Goal: Transaction & Acquisition: Purchase product/service

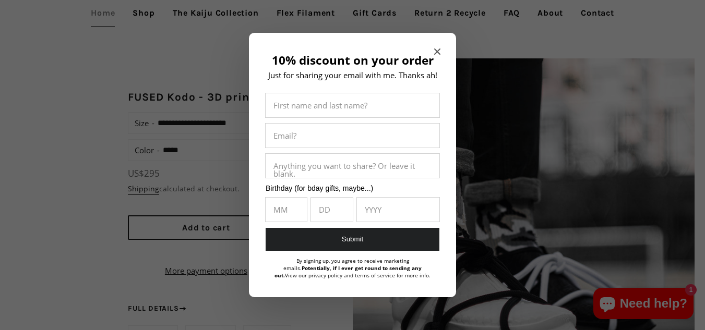
scroll to position [696, 0]
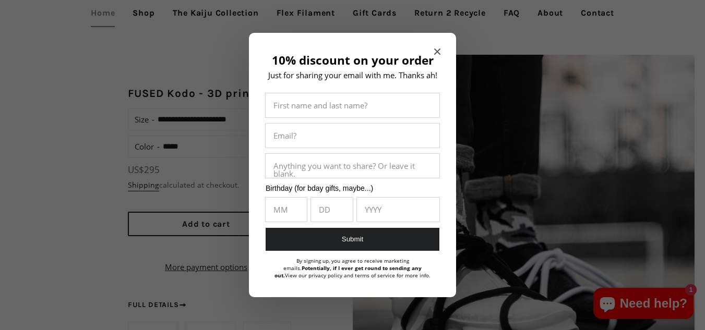
click at [435, 51] on icon "Close modal" at bounding box center [437, 52] width 6 height 6
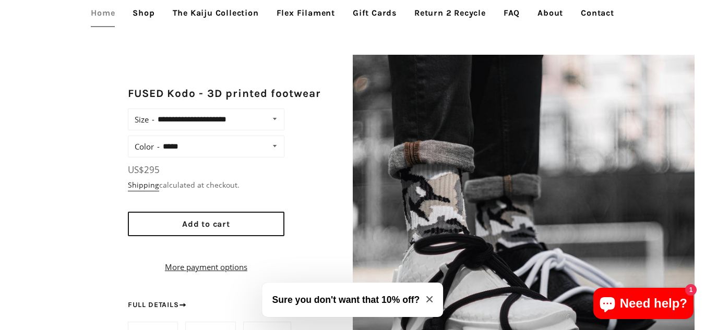
click at [430, 299] on icon "Close modal" at bounding box center [429, 299] width 6 height 6
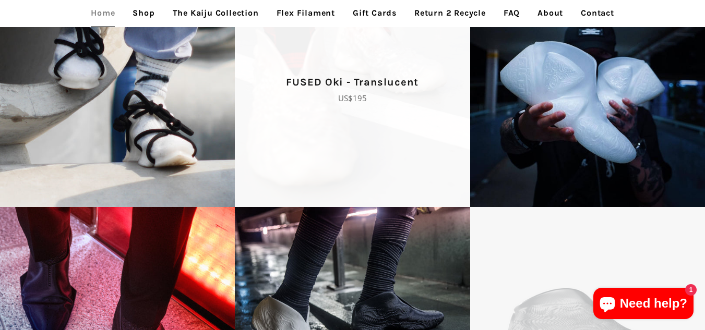
scroll to position [1531, 0]
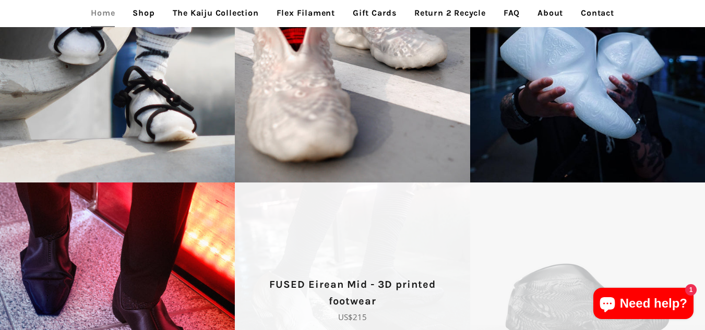
click at [333, 286] on p "FUSED Eirean Mid - 3D printed footwear" at bounding box center [352, 293] width 198 height 33
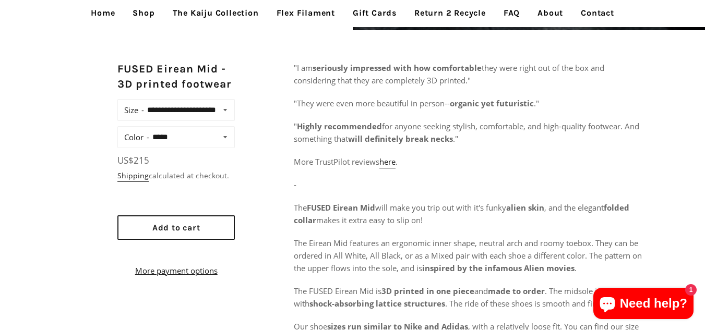
scroll to position [418, 0]
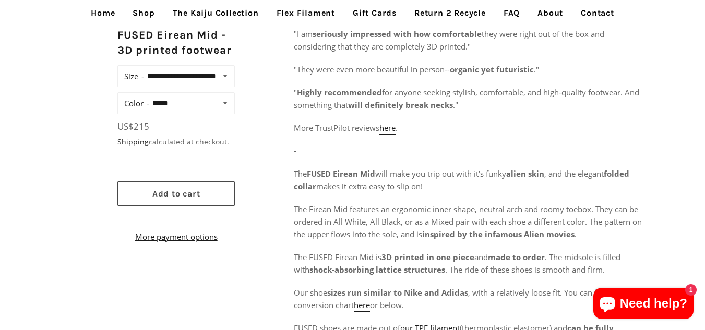
click at [164, 199] on button "Add to cart" at bounding box center [175, 194] width 117 height 25
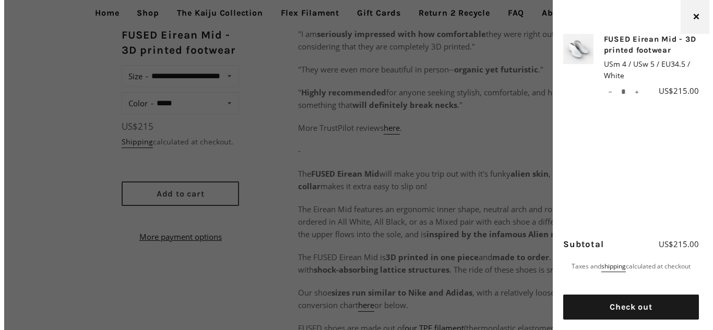
scroll to position [421, 0]
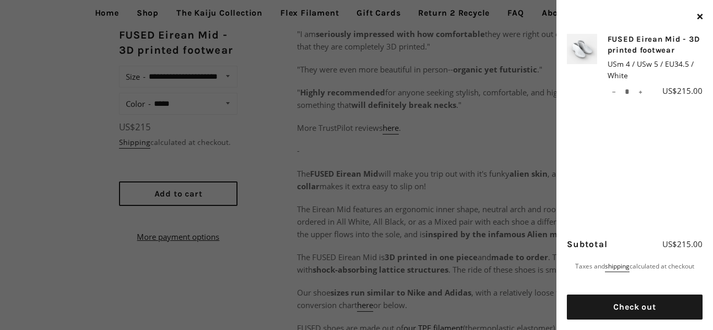
drag, startPoint x: 410, startPoint y: 46, endPoint x: 405, endPoint y: 48, distance: 6.1
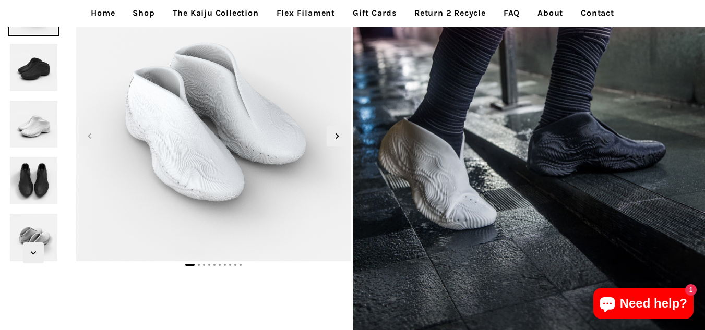
scroll to position [0, 0]
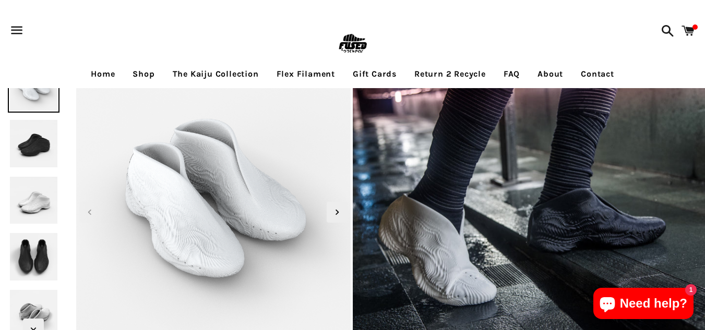
click at [20, 190] on img at bounding box center [34, 201] width 52 height 52
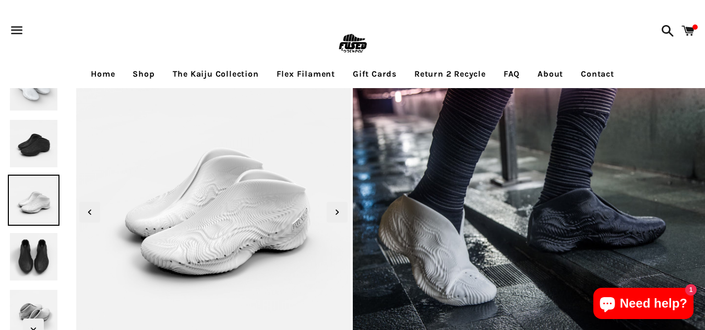
click at [355, 55] on img at bounding box center [353, 44] width 34 height 34
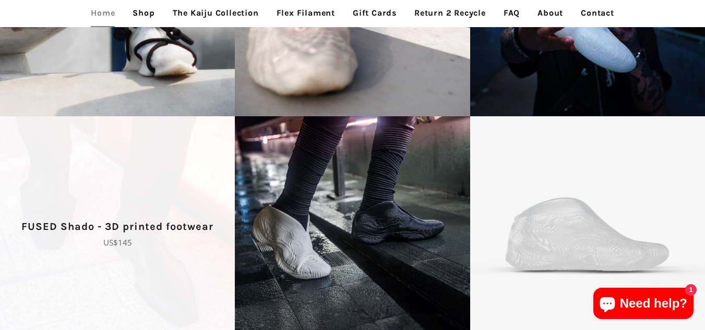
scroll to position [1601, 0]
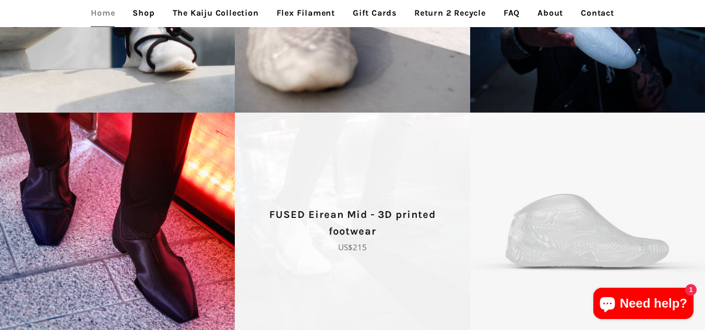
click at [314, 214] on p "FUSED Eirean Mid - 3D printed footwear" at bounding box center [352, 223] width 198 height 33
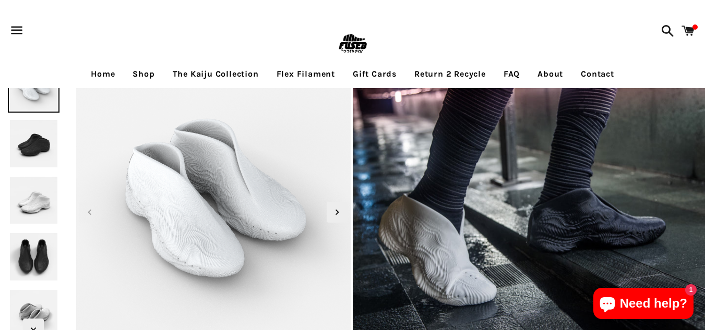
click at [363, 35] on img at bounding box center [353, 44] width 34 height 34
